Goal: Book appointment/travel/reservation

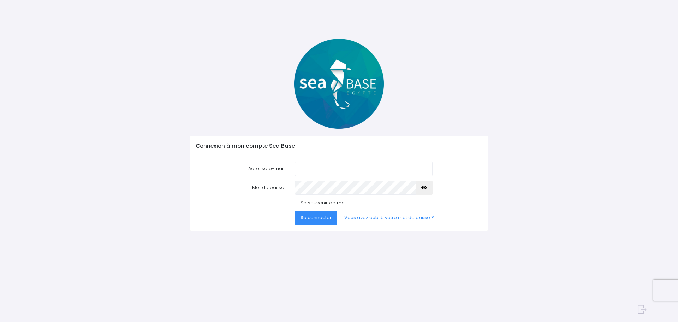
type input "s.delaycasado@gmail.com"
click at [310, 217] on span "Se connecter" at bounding box center [315, 217] width 31 height 7
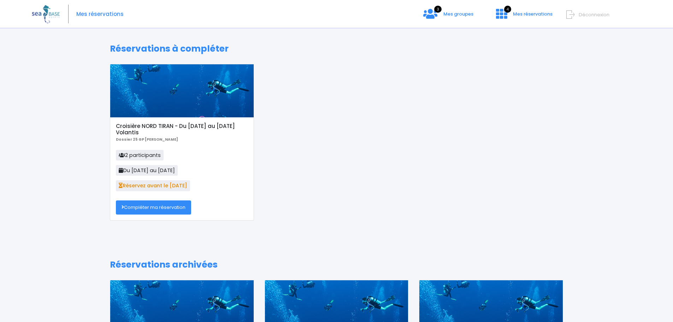
click at [166, 207] on link "Compléter ma réservation" at bounding box center [153, 207] width 75 height 14
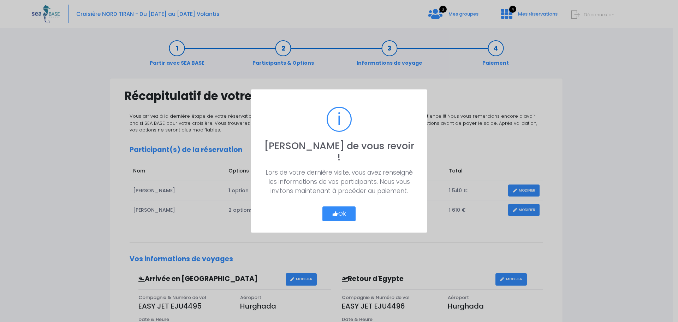
click at [343, 208] on button "Ok" at bounding box center [338, 213] width 33 height 15
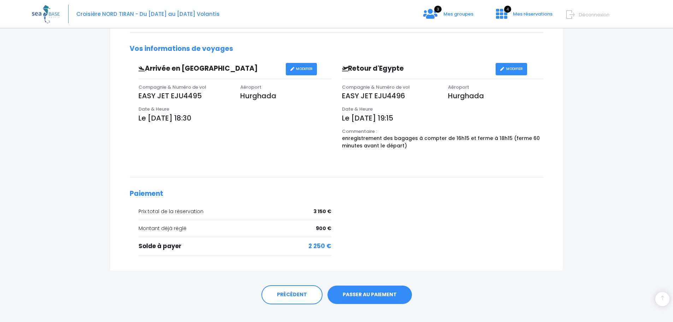
scroll to position [218, 0]
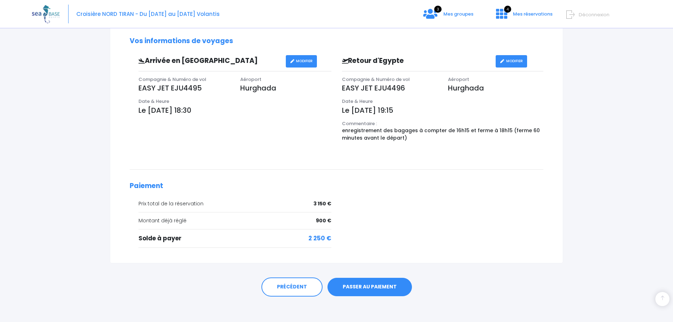
click at [363, 284] on link "PASSER AU PAIEMENT" at bounding box center [369, 287] width 84 height 18
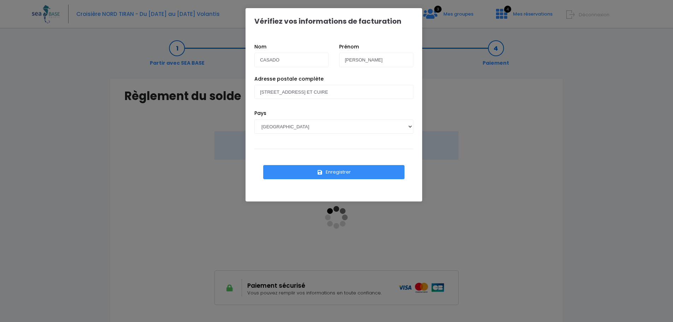
click at [334, 173] on button "Enregistrer" at bounding box center [333, 172] width 141 height 14
